Goal: Task Accomplishment & Management: Manage account settings

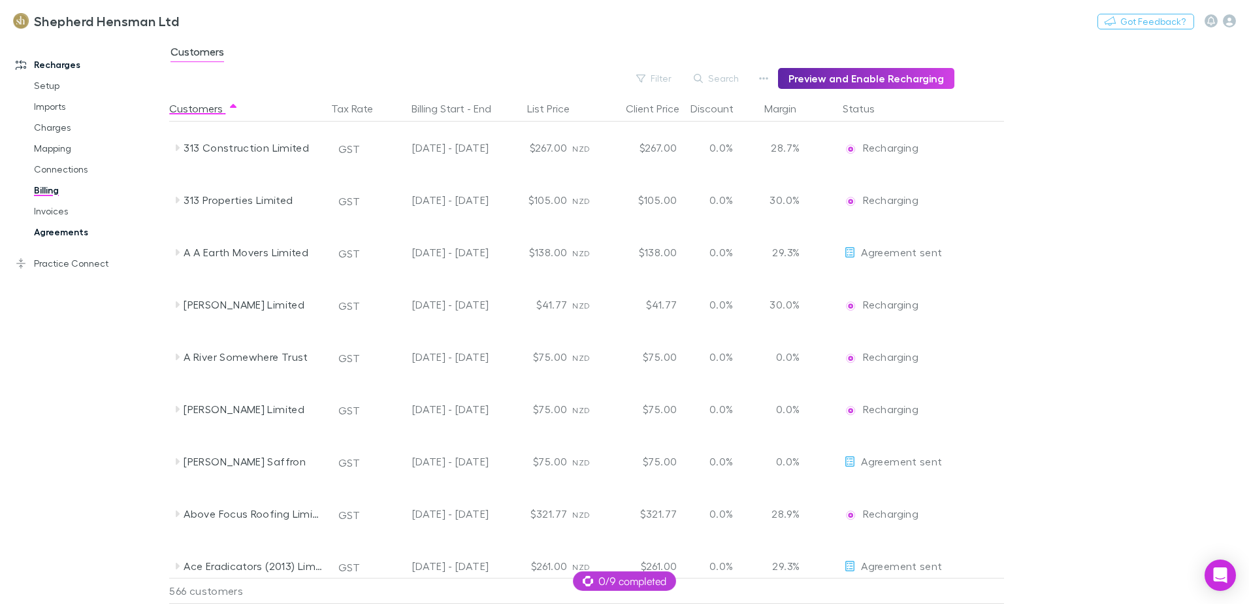
click at [77, 235] on link "Agreements" at bounding box center [98, 231] width 155 height 21
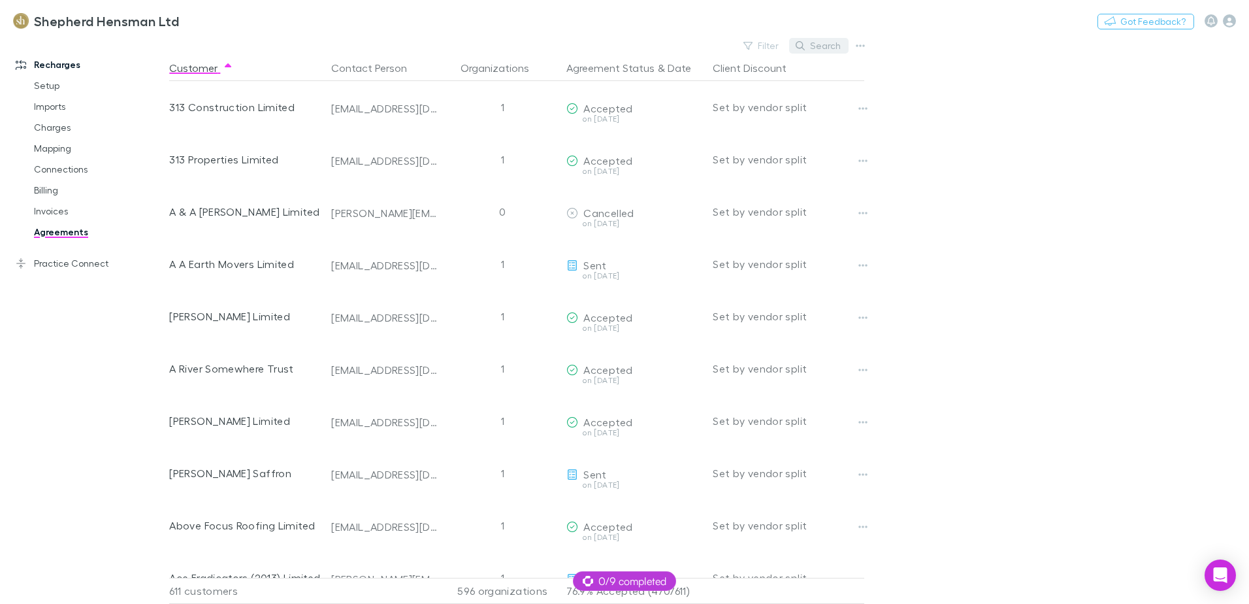
click at [817, 48] on button "Search" at bounding box center [818, 46] width 59 height 16
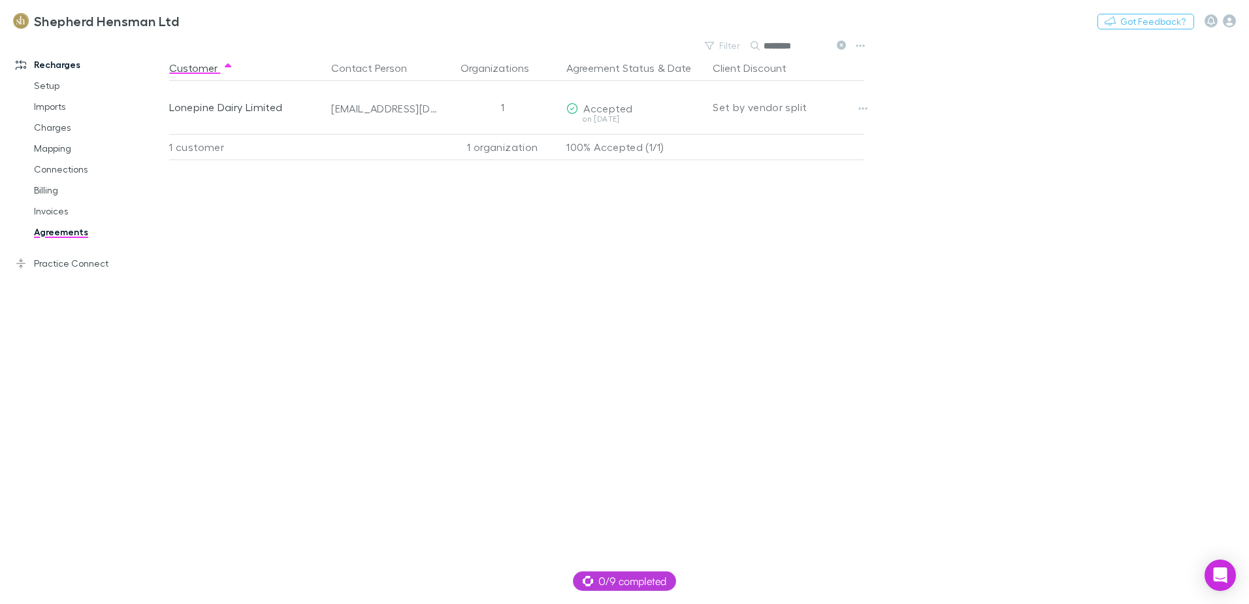
type input "********"
click at [50, 210] on link "Invoices" at bounding box center [98, 211] width 155 height 21
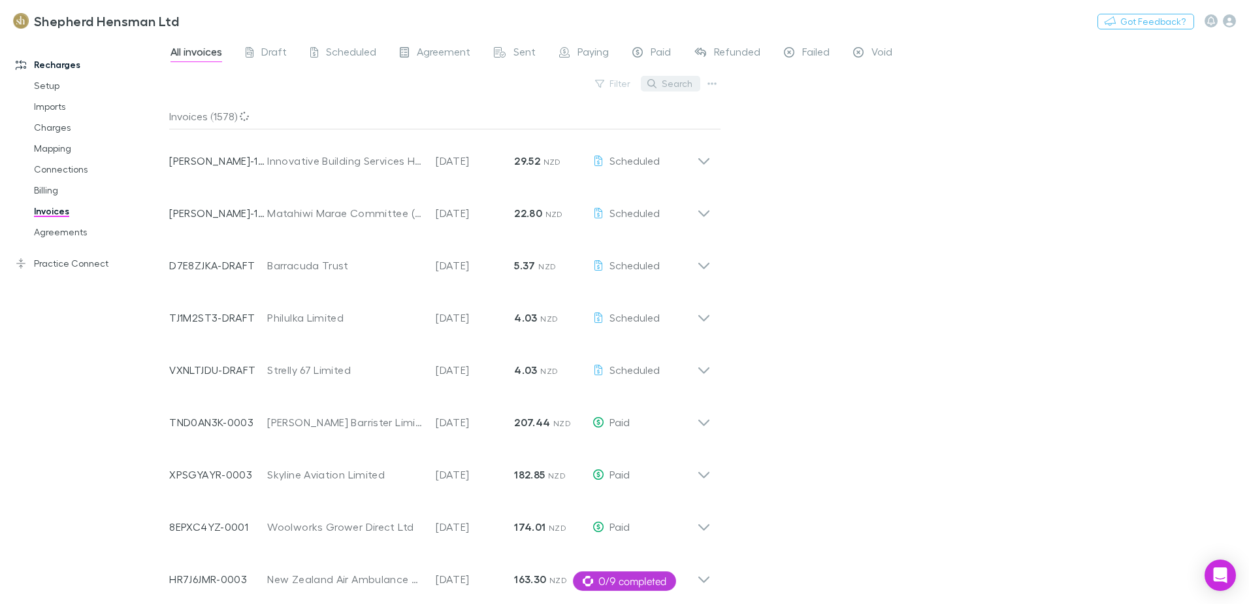
click at [676, 84] on button "Search" at bounding box center [670, 84] width 59 height 16
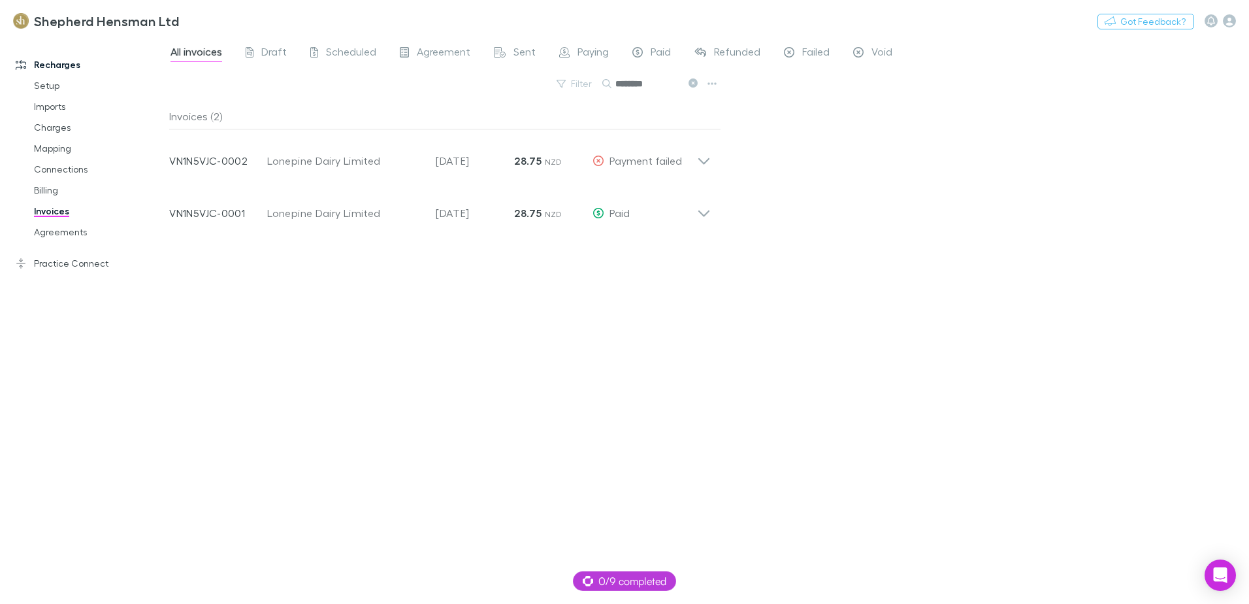
type input "********"
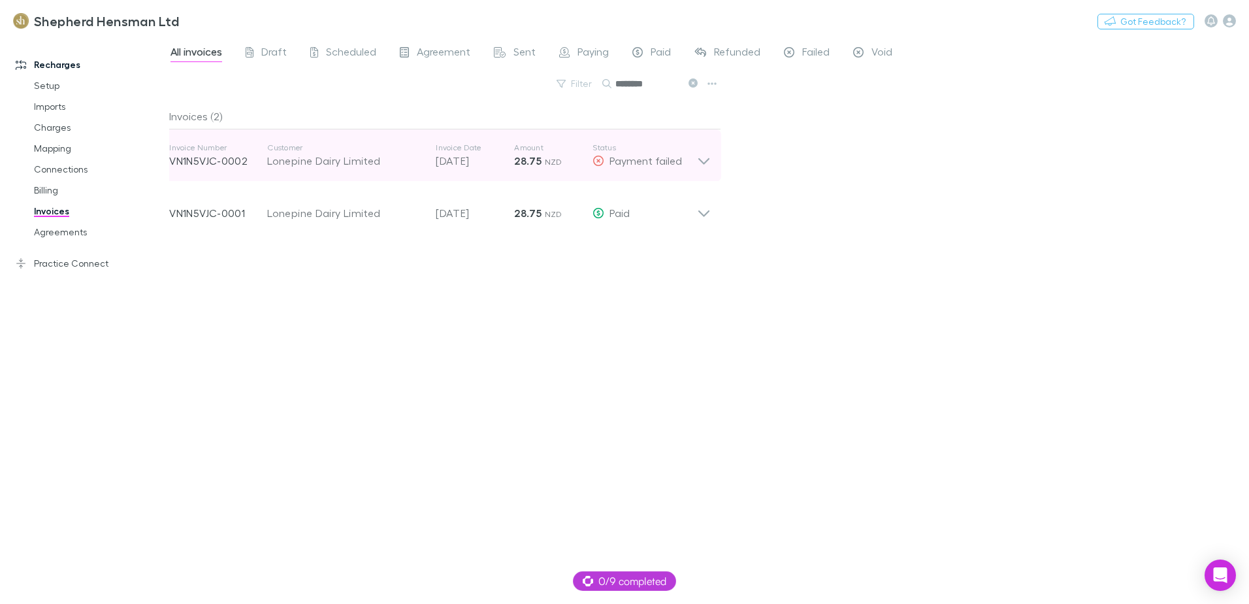
click at [709, 163] on icon at bounding box center [704, 155] width 14 height 26
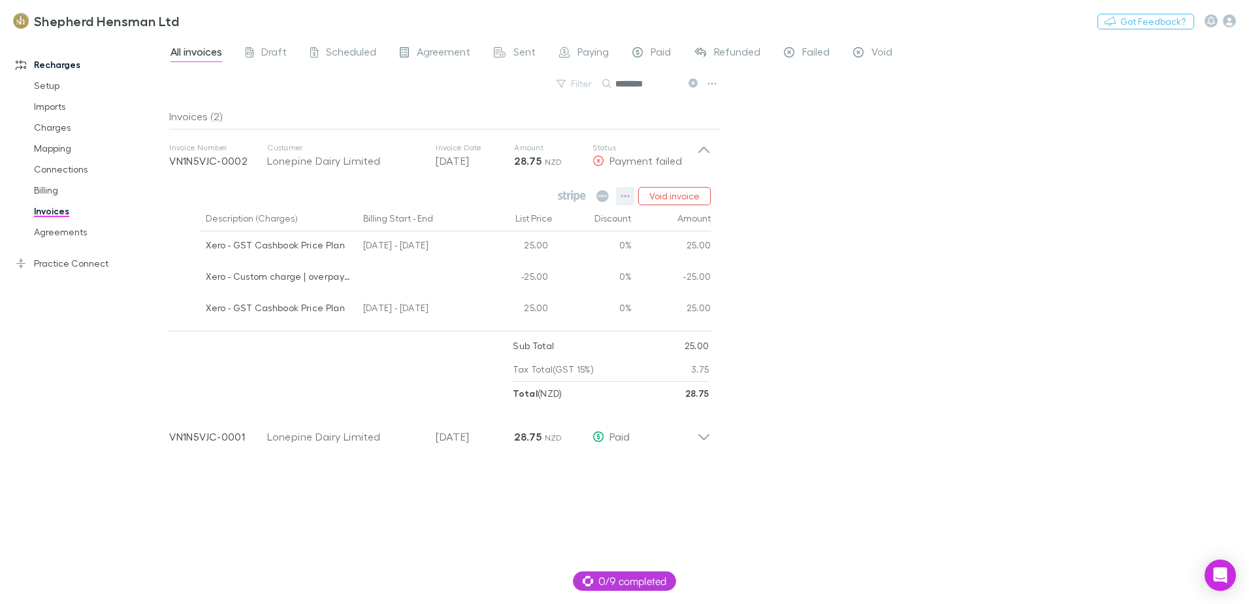
click at [625, 201] on icon "button" at bounding box center [625, 196] width 9 height 10
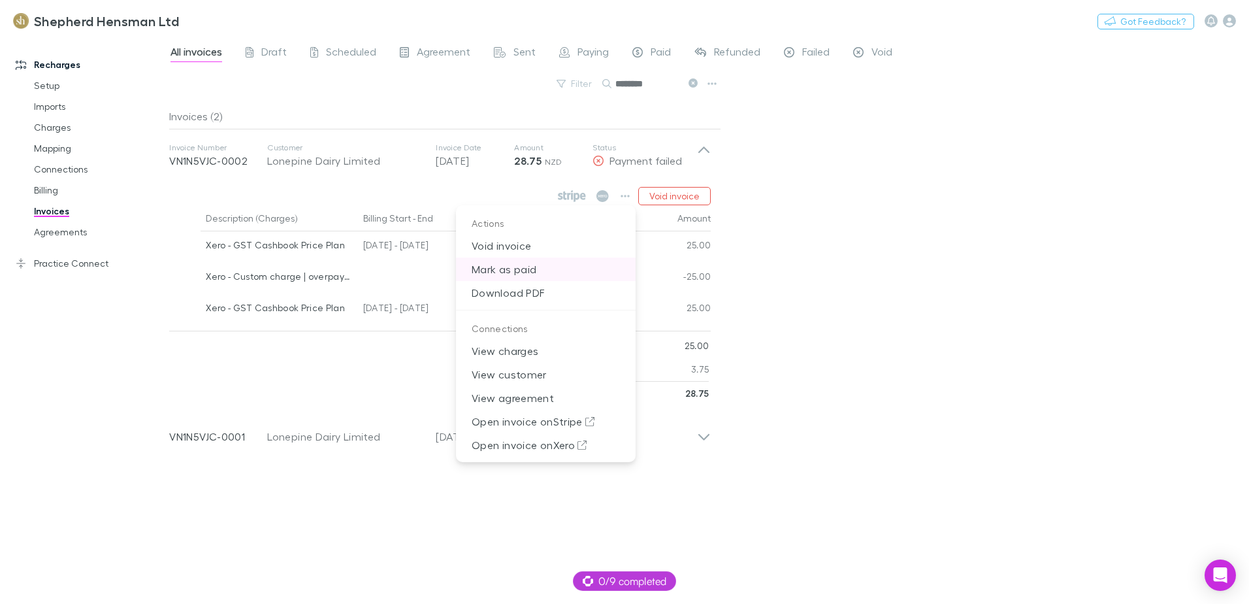
click at [524, 268] on p "Mark as paid" at bounding box center [546, 269] width 180 height 24
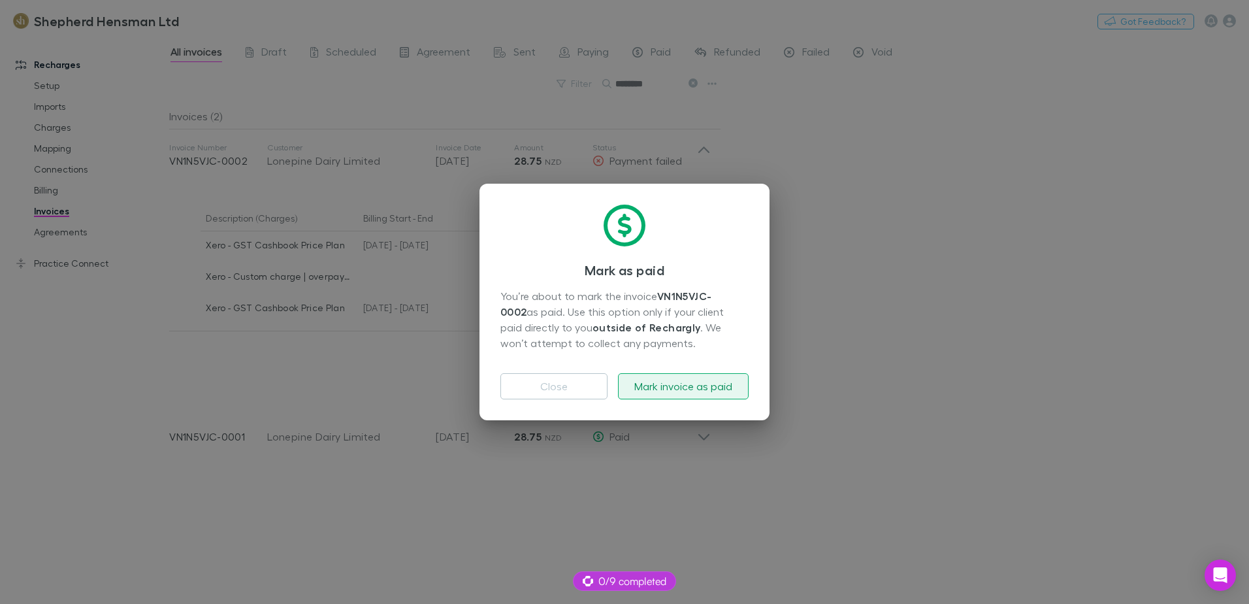
click at [675, 384] on button "Mark invoice as paid" at bounding box center [683, 386] width 131 height 26
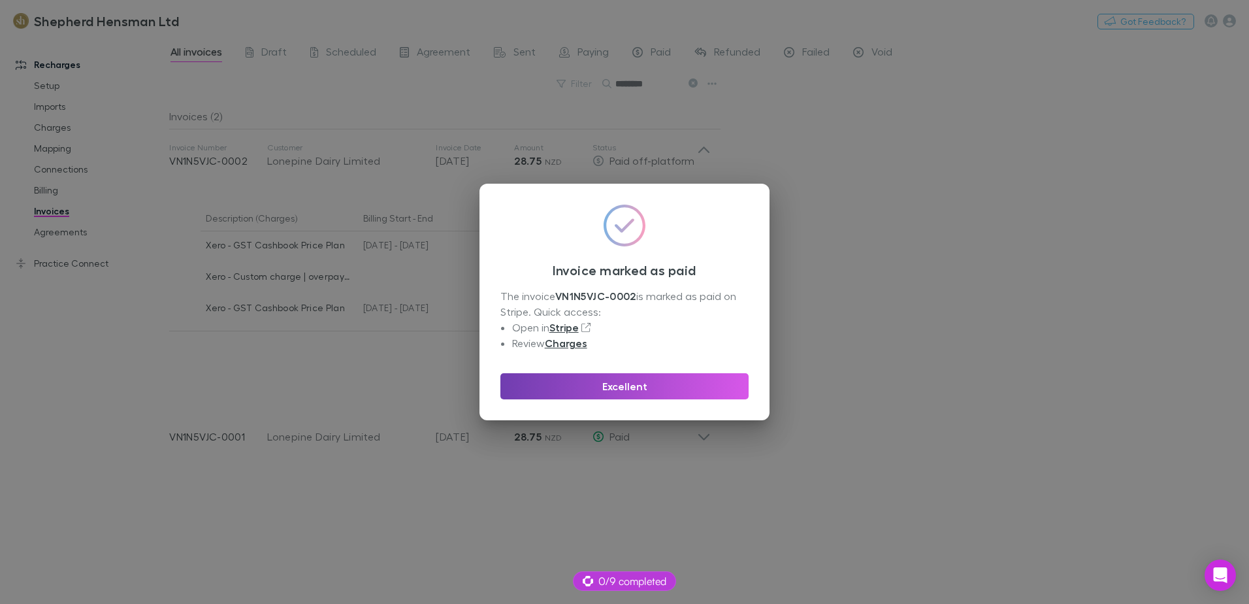
click at [675, 384] on button "Excellent" at bounding box center [624, 386] width 248 height 26
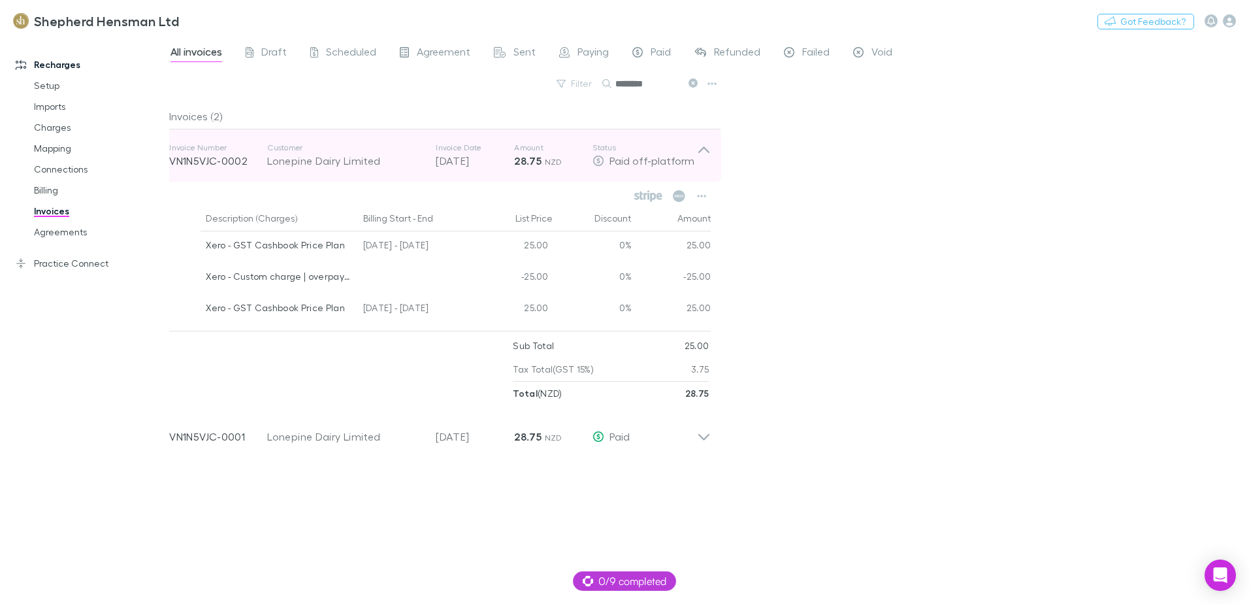
click at [707, 149] on icon at bounding box center [704, 155] width 14 height 26
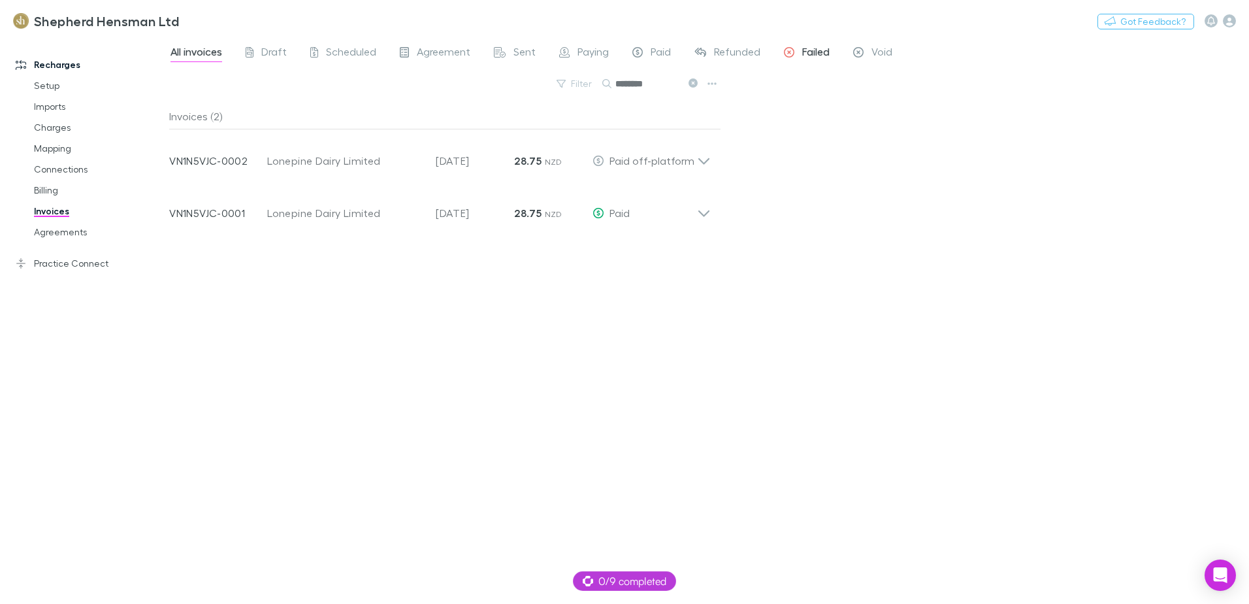
click at [818, 54] on span "Failed" at bounding box center [815, 53] width 27 height 17
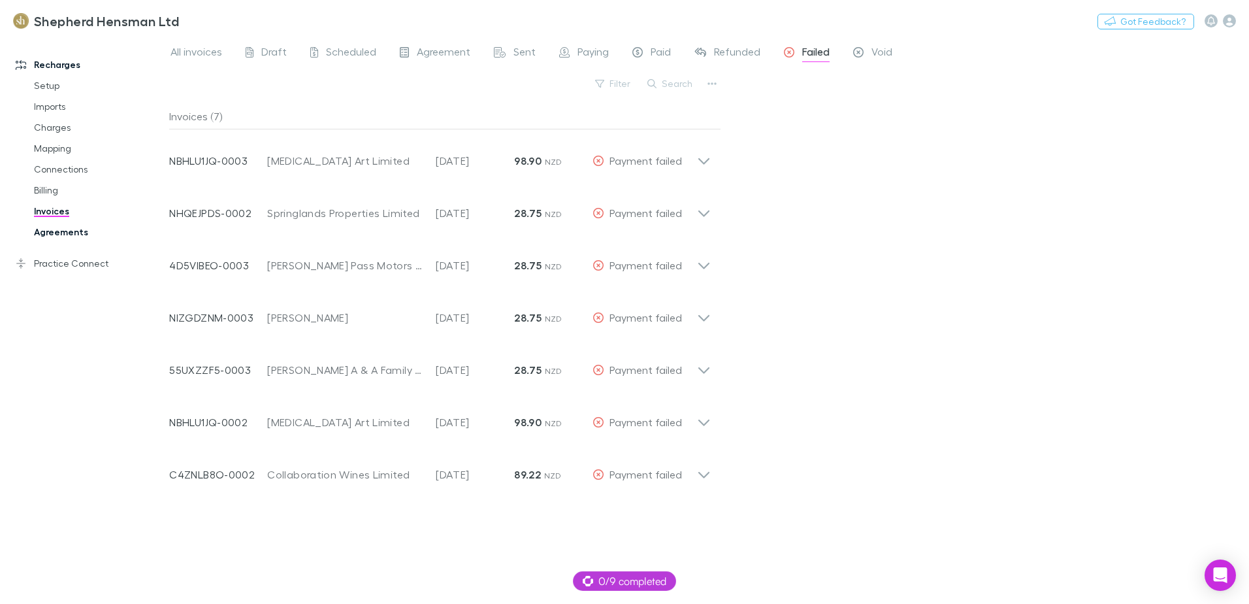
click at [63, 233] on link "Agreements" at bounding box center [98, 231] width 155 height 21
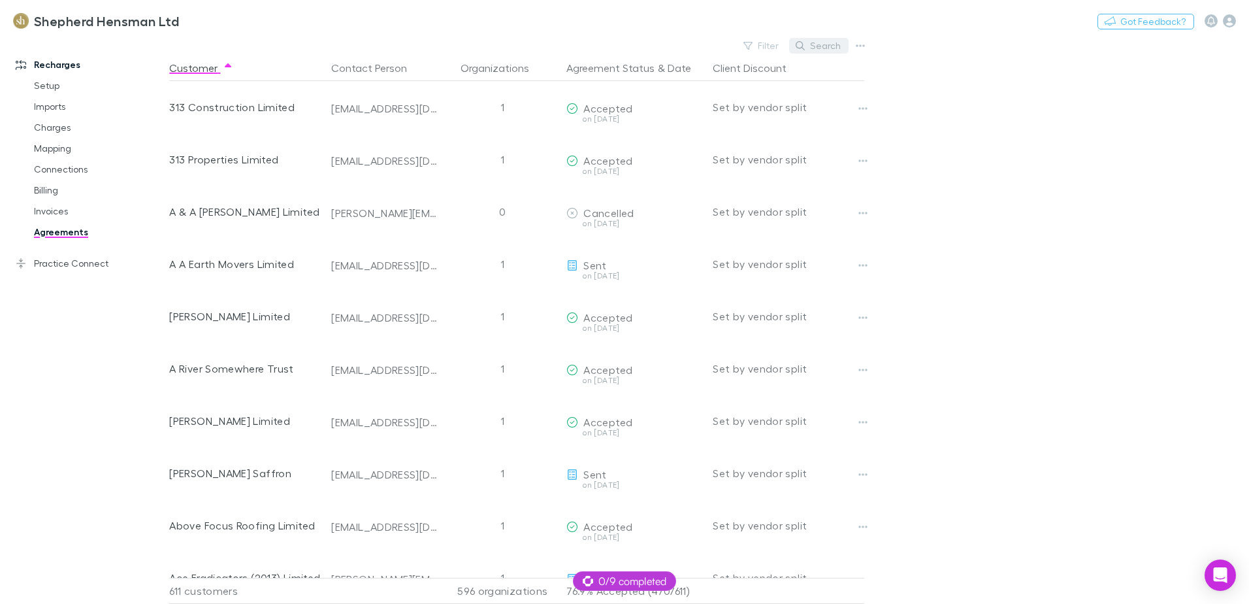
click at [832, 41] on button "Search" at bounding box center [818, 46] width 59 height 16
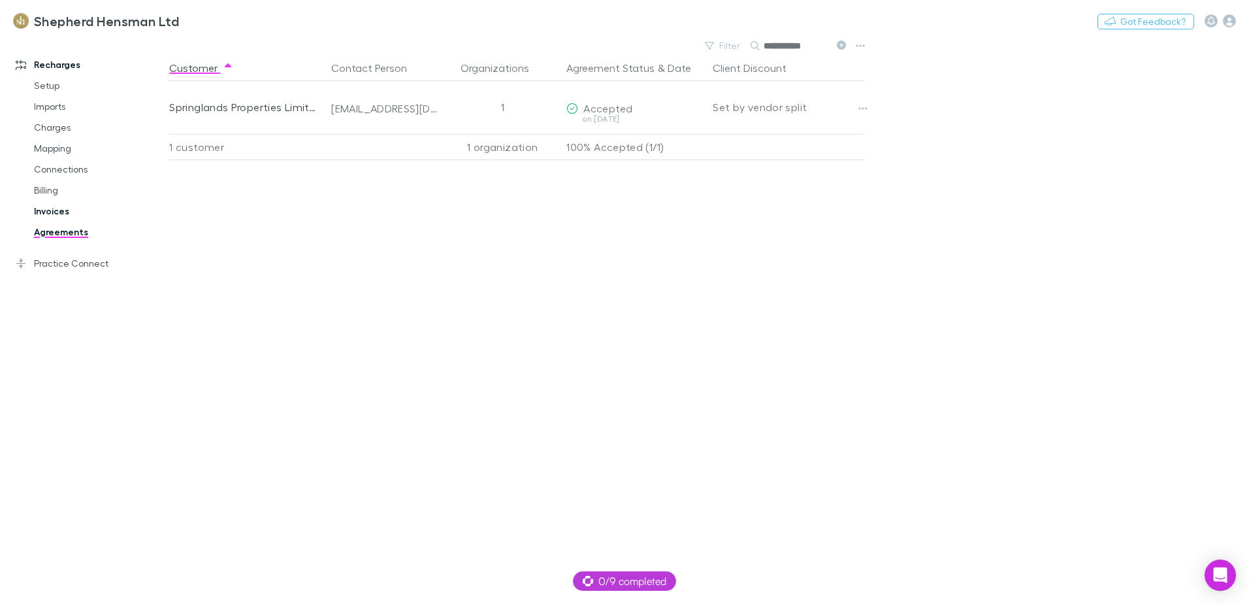
type input "**********"
click at [48, 211] on link "Invoices" at bounding box center [98, 211] width 155 height 21
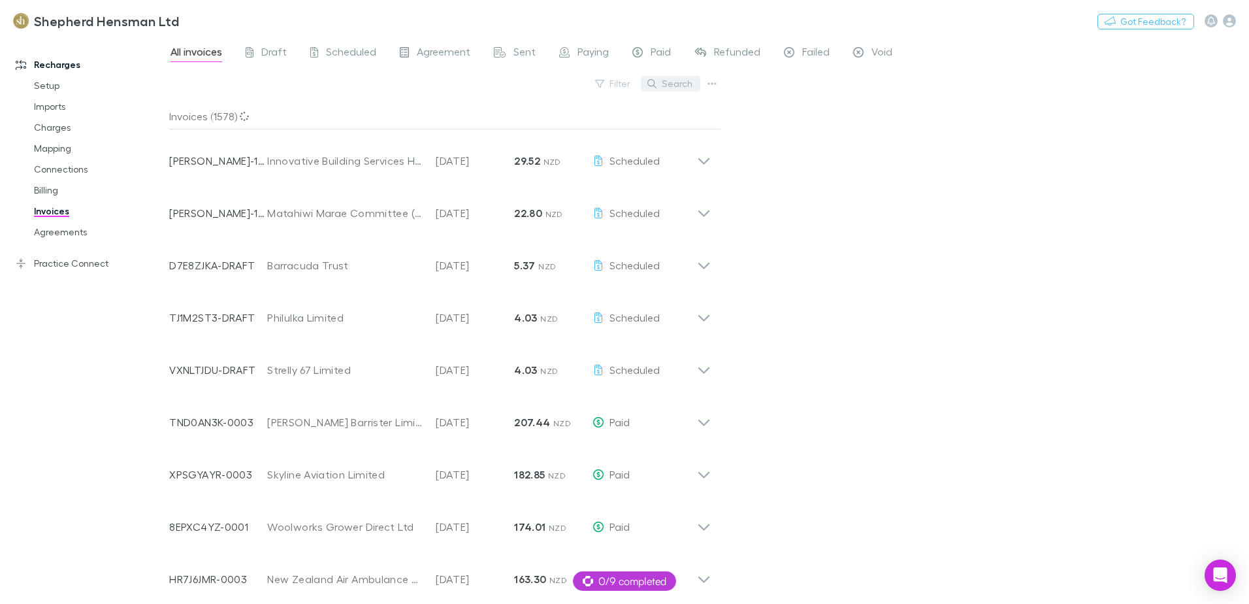
click at [681, 88] on button "Search" at bounding box center [670, 84] width 59 height 16
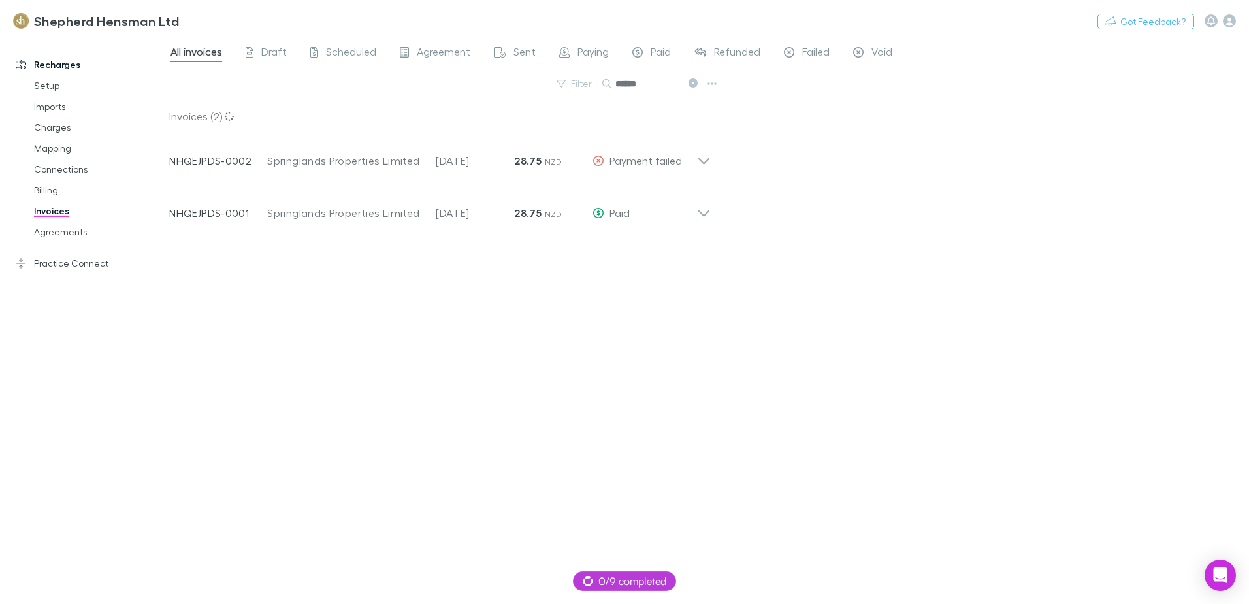
type input "******"
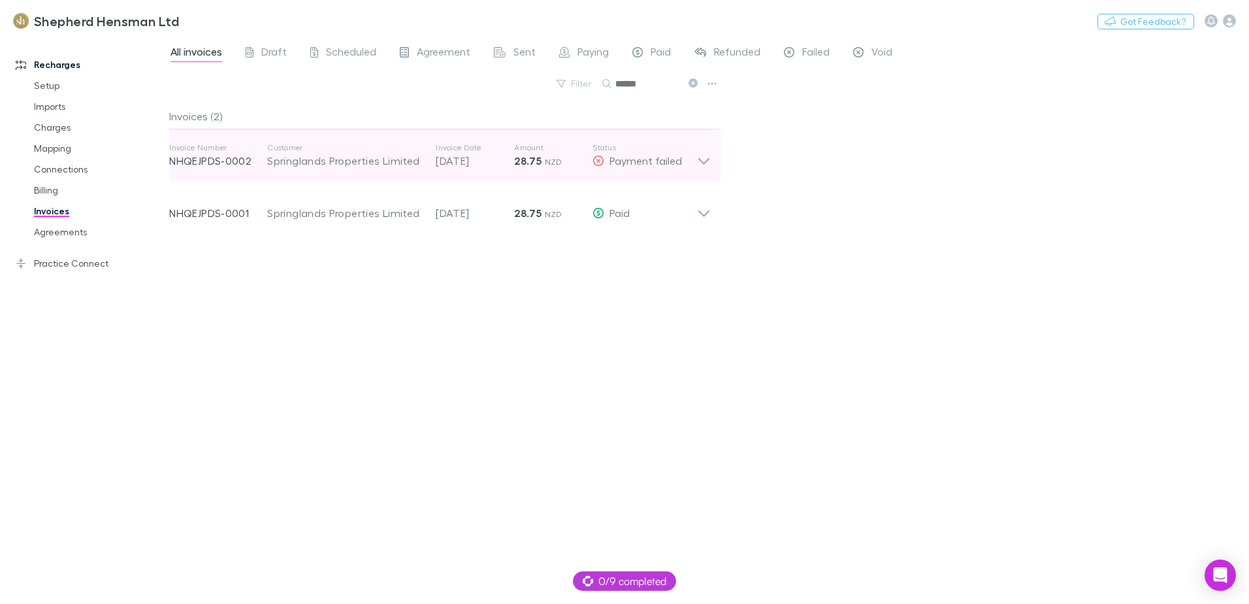
click at [705, 163] on icon at bounding box center [704, 155] width 14 height 26
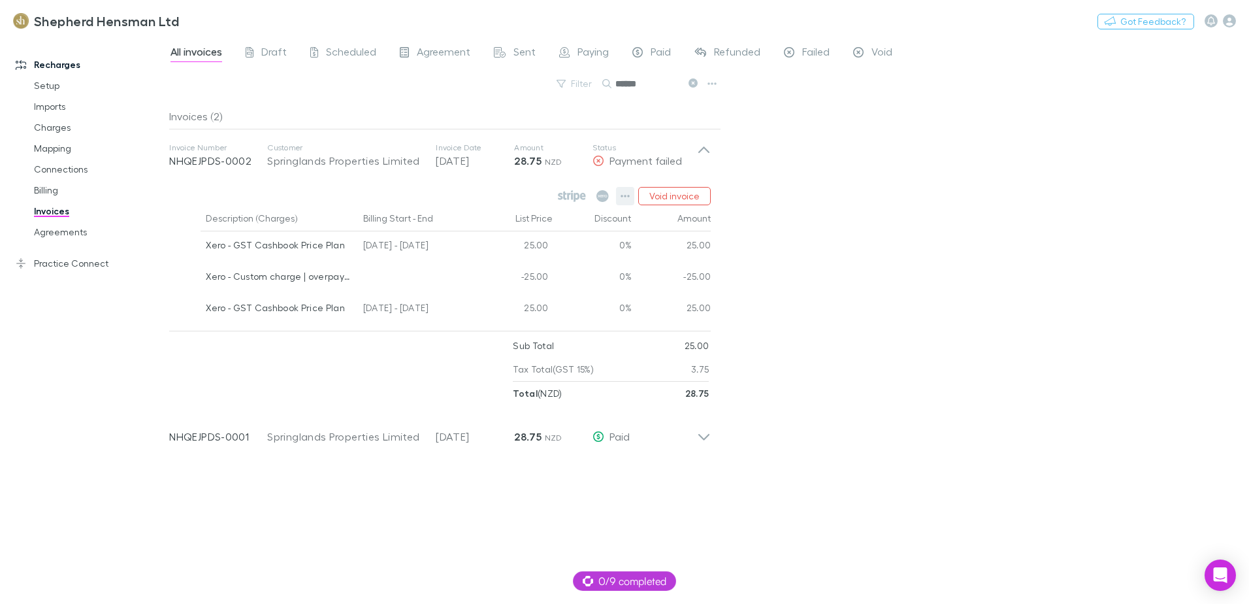
click at [629, 197] on icon "button" at bounding box center [625, 196] width 9 height 3
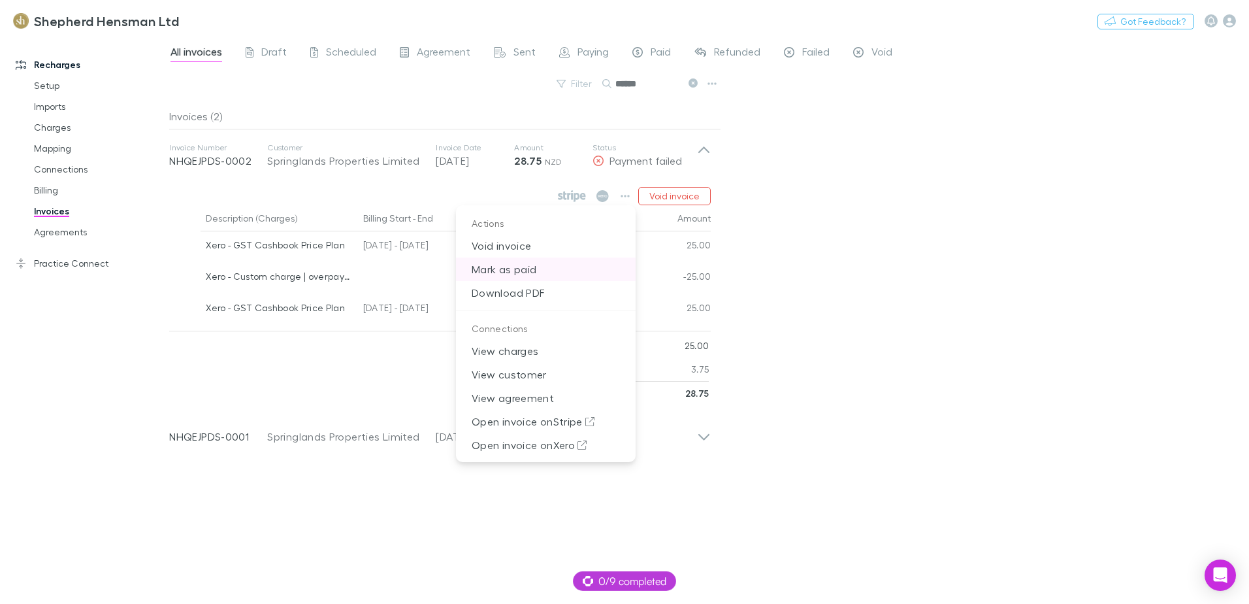
click at [557, 275] on p "Mark as paid" at bounding box center [546, 269] width 180 height 24
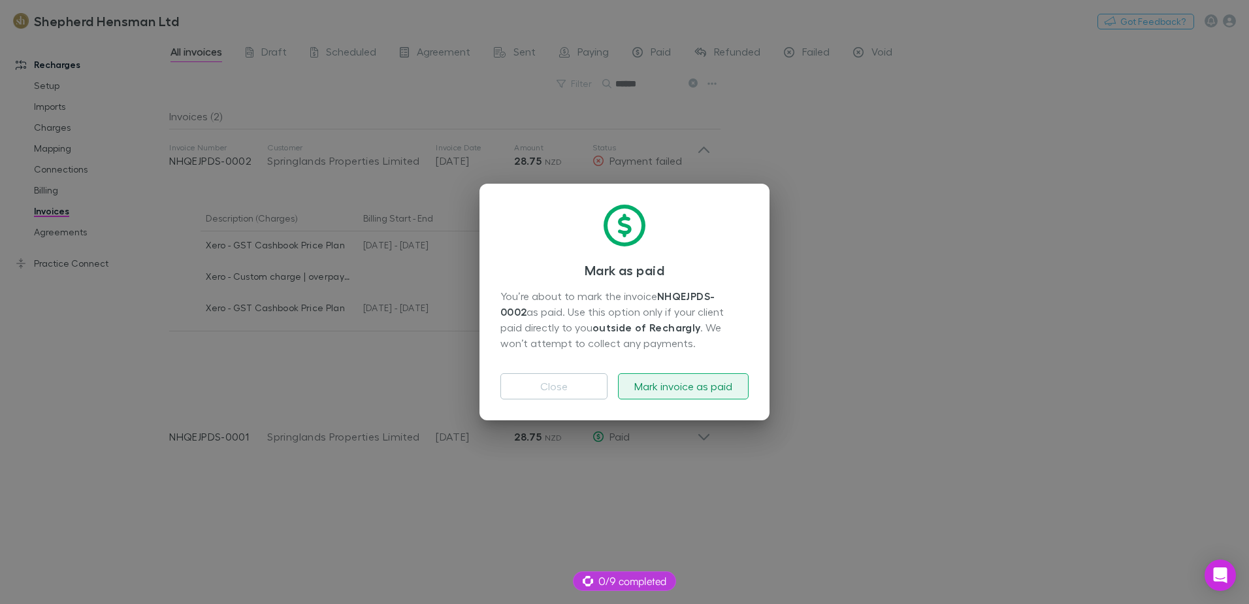
click at [698, 383] on button "Mark invoice as paid" at bounding box center [683, 386] width 131 height 26
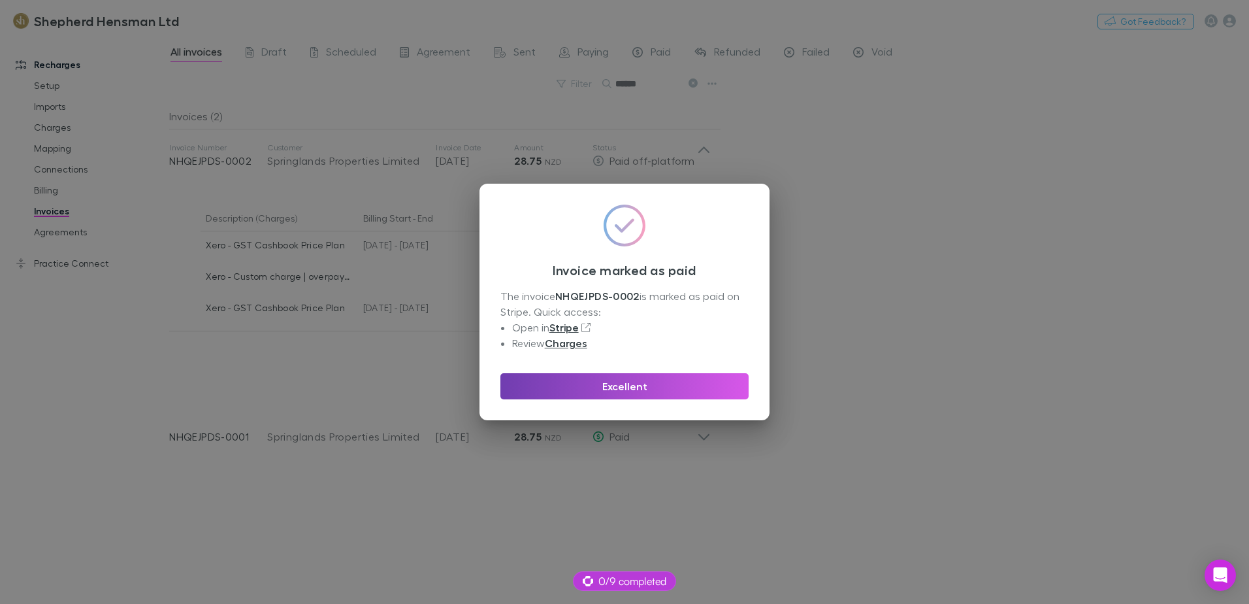
click at [668, 389] on button "Excellent" at bounding box center [624, 386] width 248 height 26
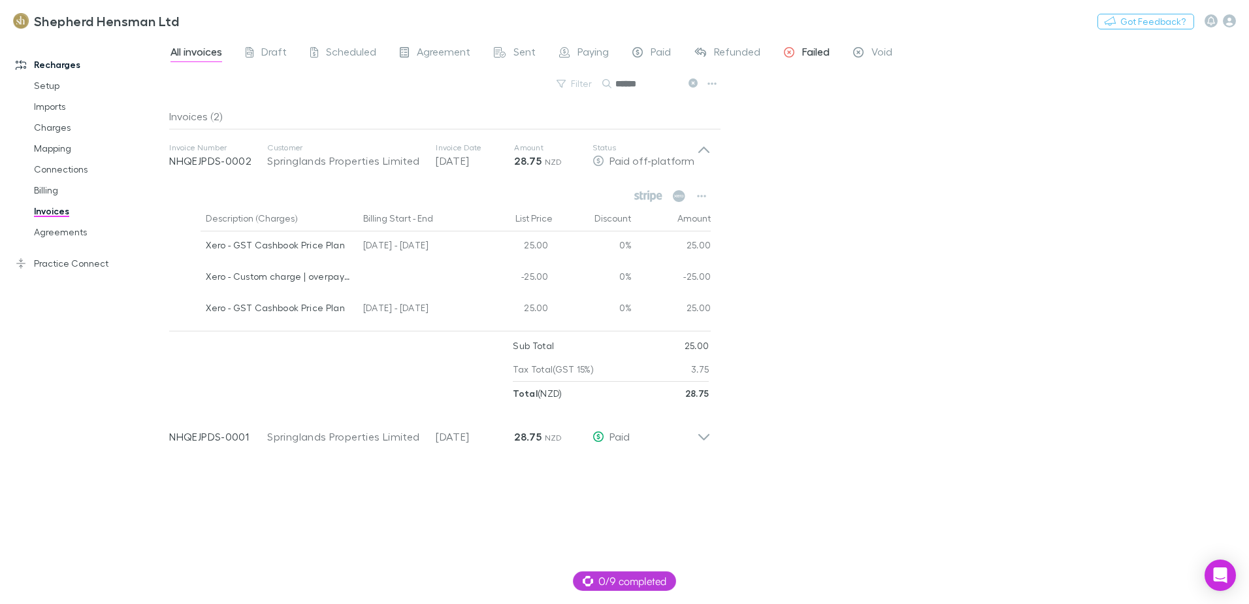
click at [818, 51] on span "Failed" at bounding box center [815, 53] width 27 height 17
